Goal: Information Seeking & Learning: Learn about a topic

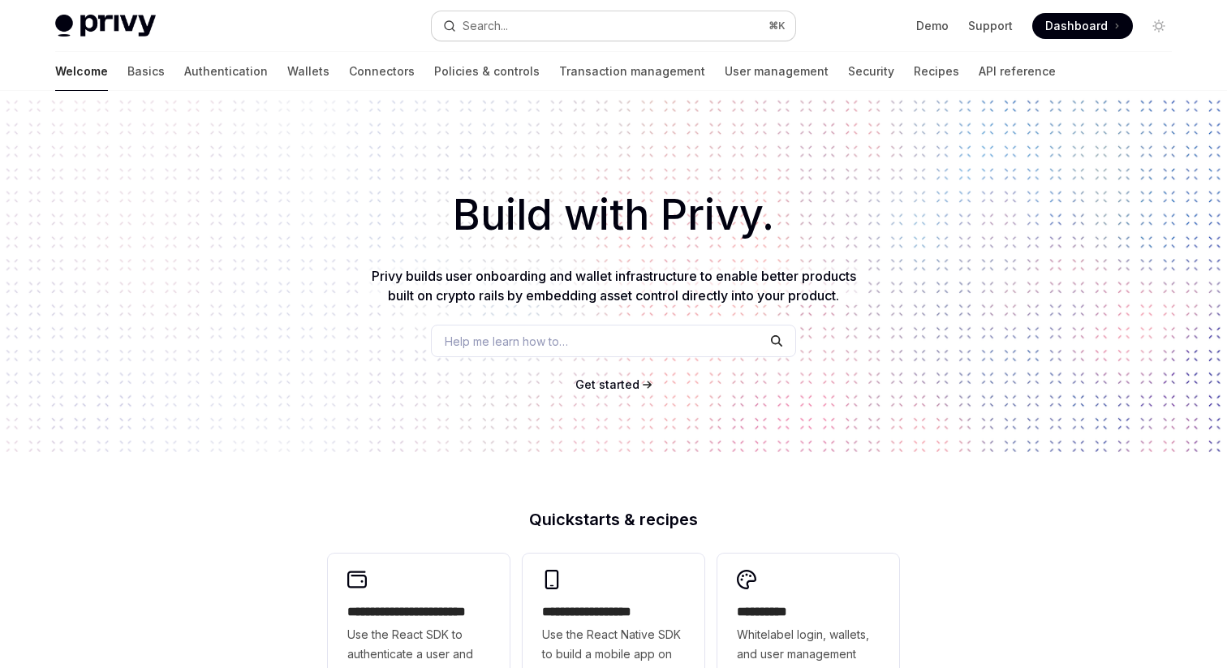
click at [693, 21] on button "Search... ⌘ K" at bounding box center [614, 25] width 364 height 29
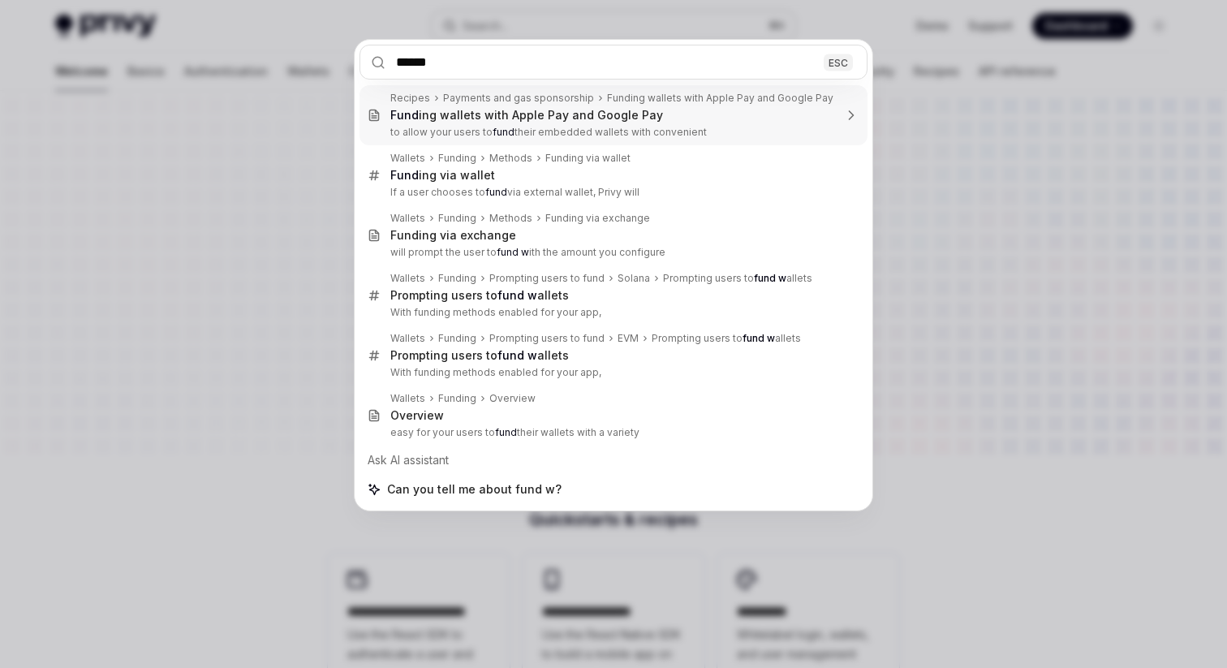
type input "****"
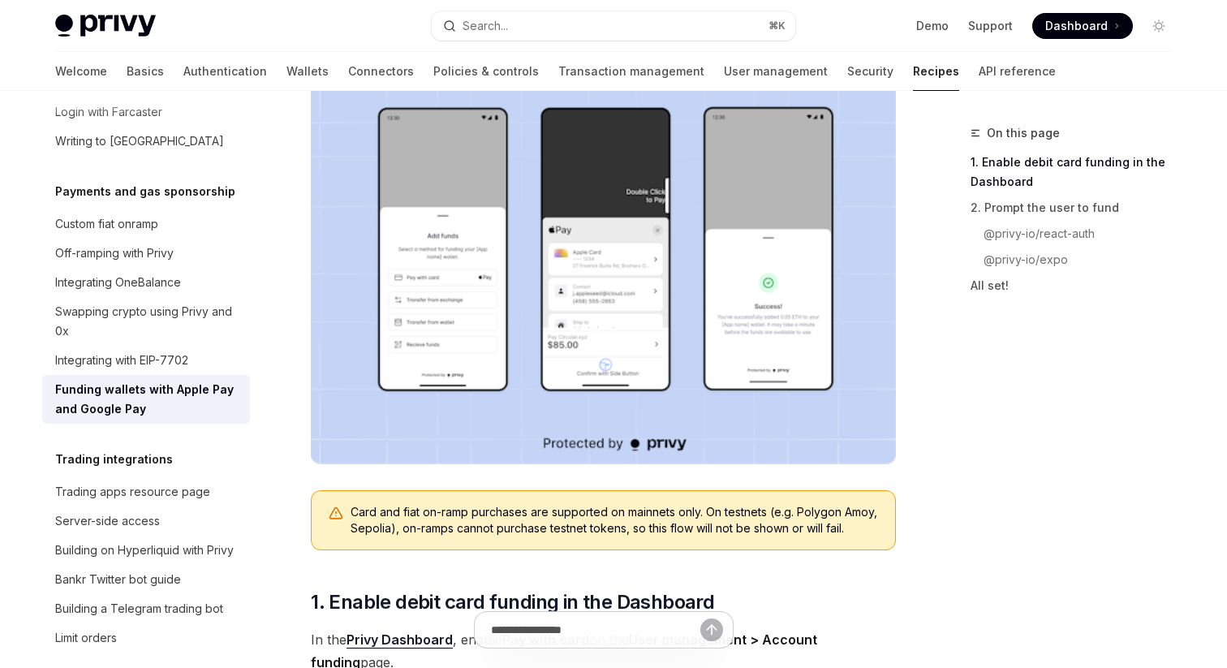
scroll to position [386, 0]
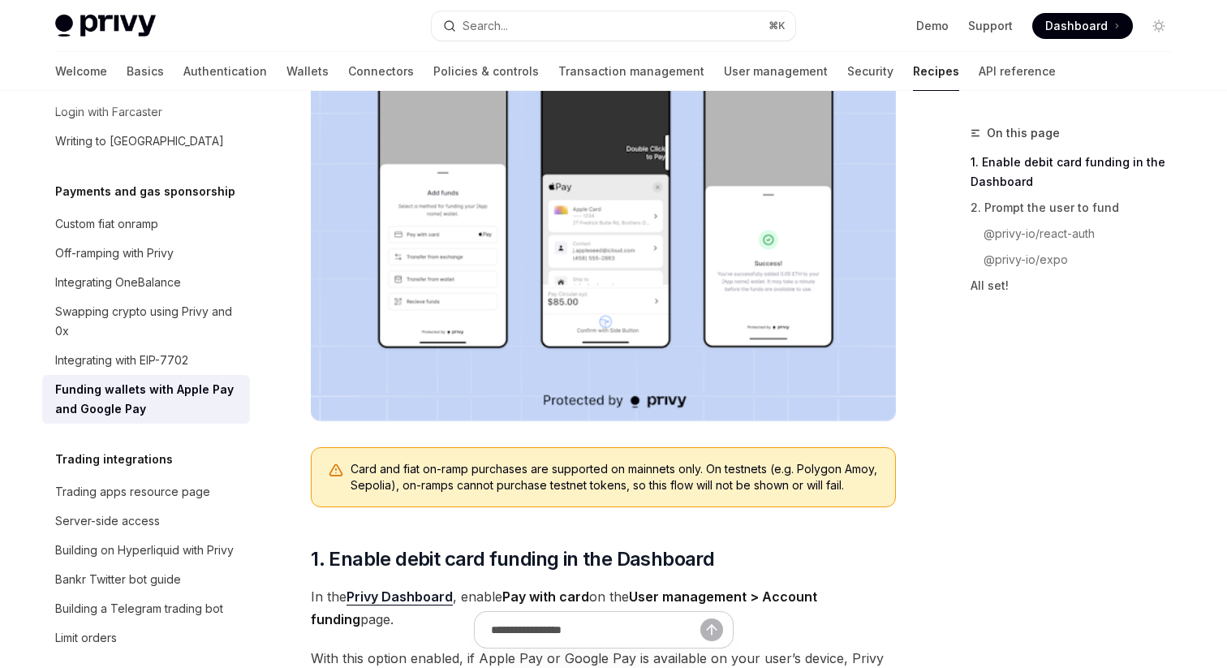
click at [397, 295] on img at bounding box center [603, 212] width 585 height 418
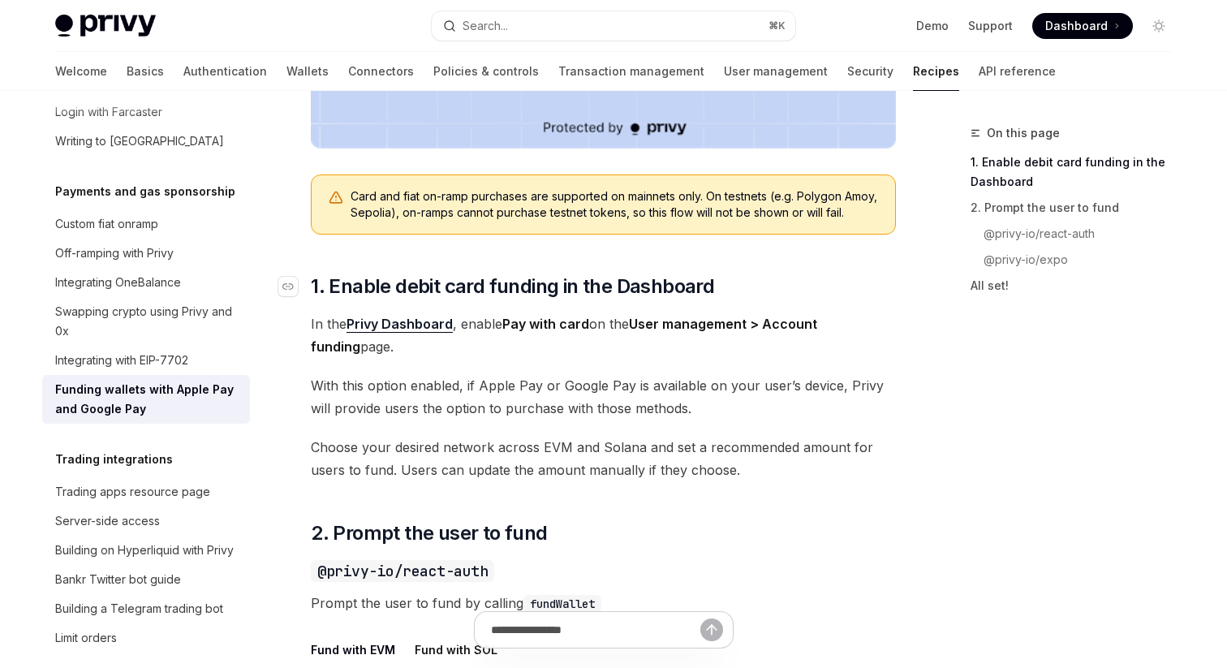
scroll to position [679, 0]
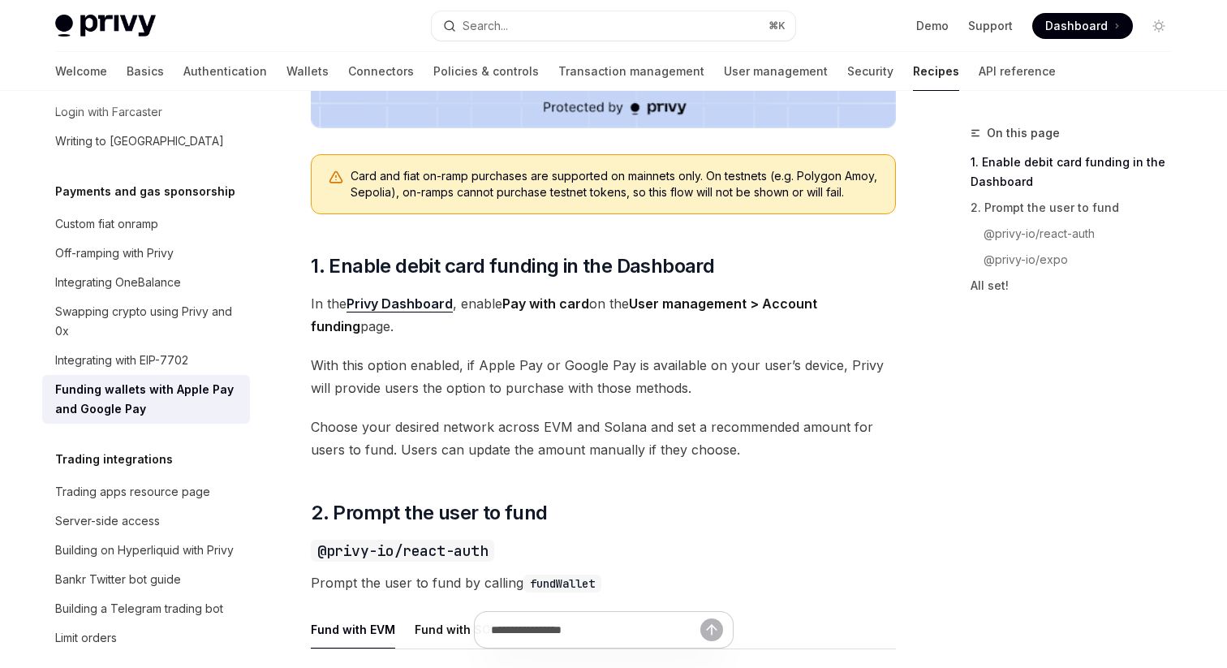
click at [412, 312] on link "Privy Dashboard" at bounding box center [400, 303] width 106 height 17
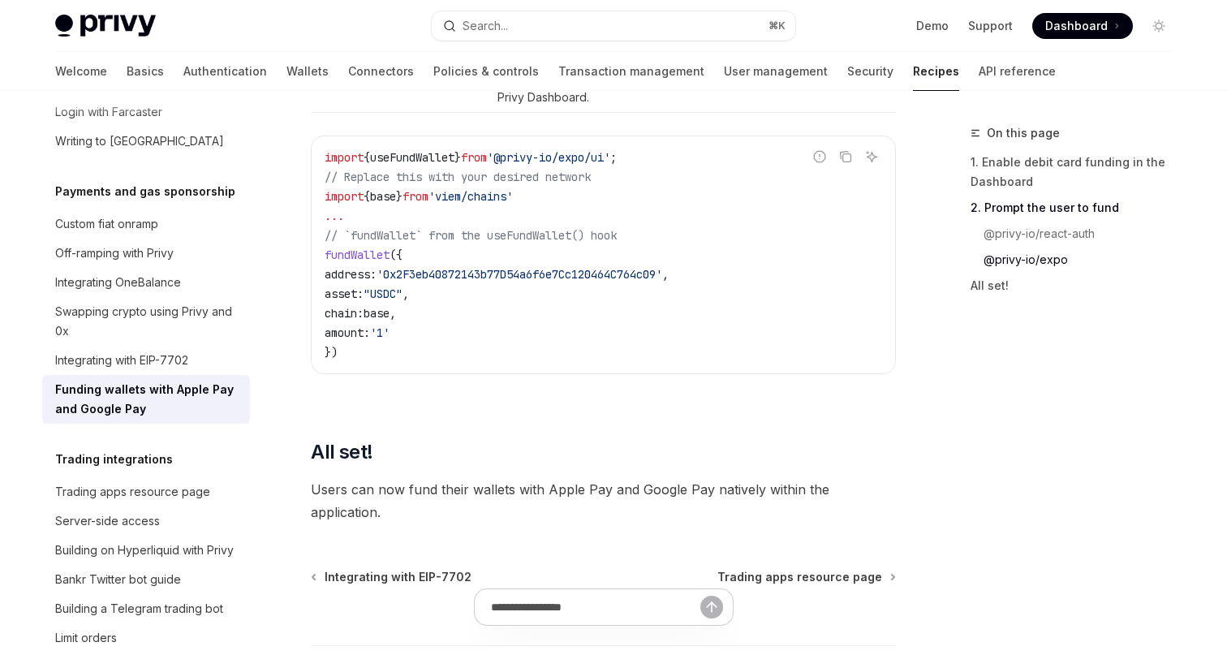
scroll to position [2247, 0]
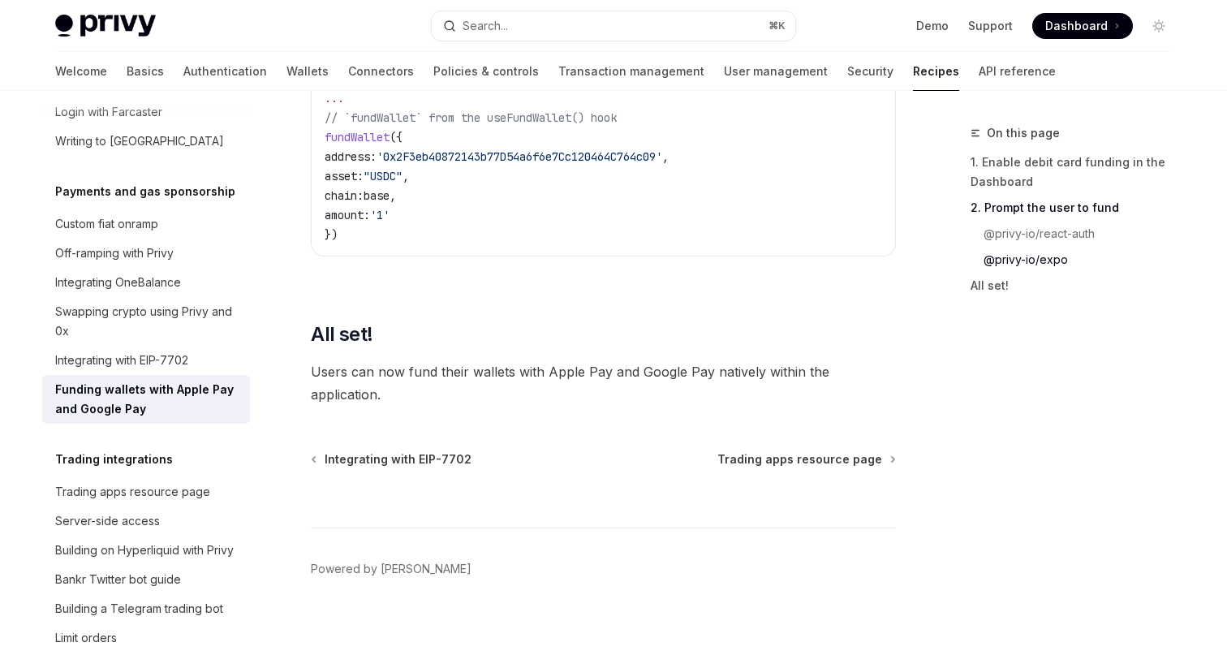
type textarea "*"
